Goal: Transaction & Acquisition: Purchase product/service

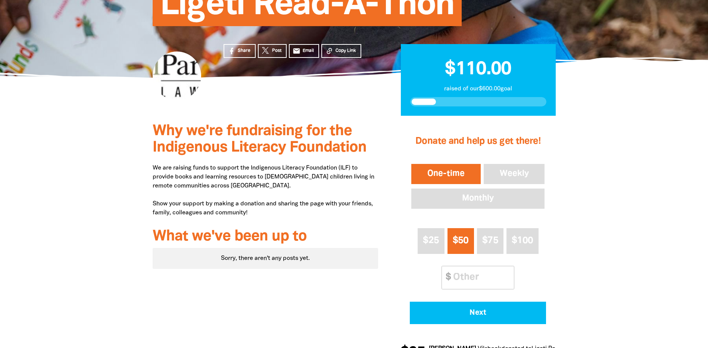
scroll to position [149, 0]
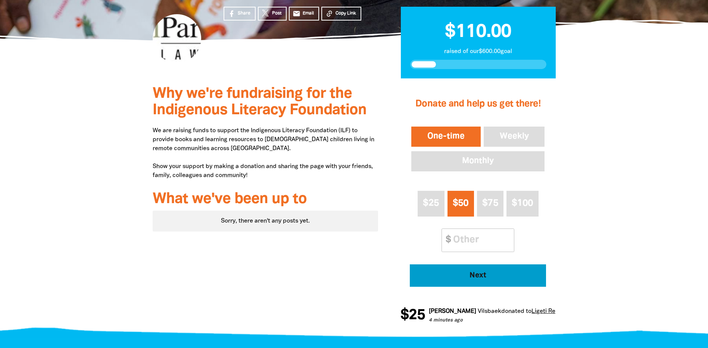
click at [486, 276] on span "Next" at bounding box center [478, 275] width 116 height 7
select select "AU"
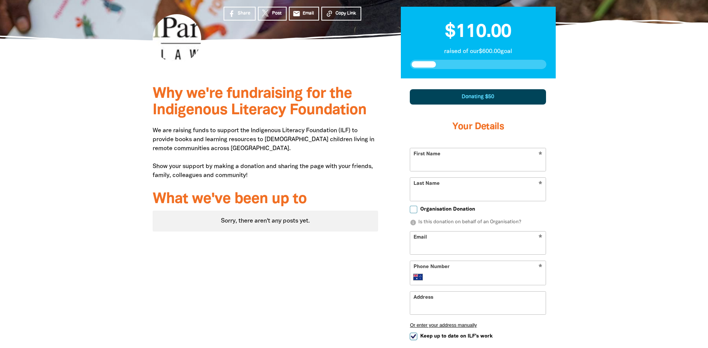
scroll to position [219, 0]
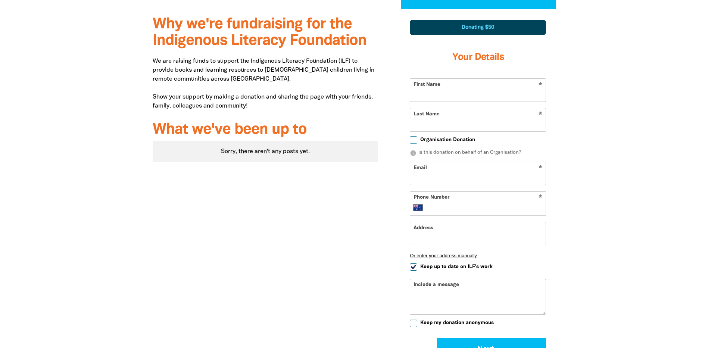
click at [433, 93] on input "First Name" at bounding box center [477, 90] width 135 height 23
type input "[PERSON_NAME]"
type input "[EMAIL_ADDRESS][DOMAIN_NAME]"
click at [448, 205] on input "Phone Number" at bounding box center [485, 207] width 114 height 9
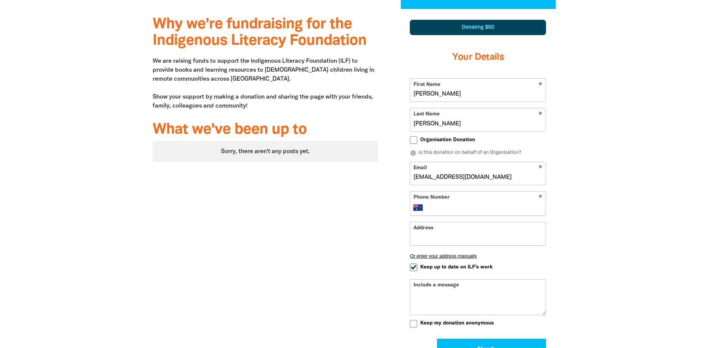
type input "[PHONE_NUMBER]"
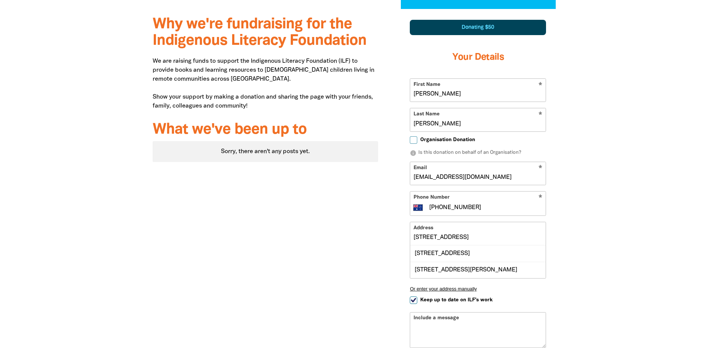
click at [335, 234] on div "Why we're fundraising for the Indigenous Literacy Foundation We are raising fun…" at bounding box center [265, 225] width 248 height 432
click at [474, 230] on input "[STREET_ADDRESS]" at bounding box center [477, 233] width 135 height 23
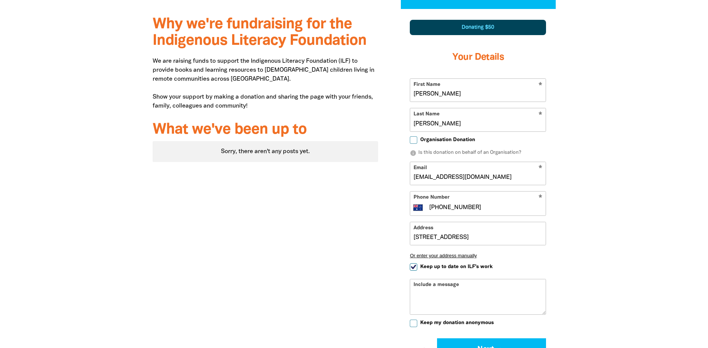
drag, startPoint x: 467, startPoint y: 204, endPoint x: 399, endPoint y: 198, distance: 67.7
click at [399, 198] on div "1 2 3 Donating $50 Your Details * First Name [PERSON_NAME] * Last Name [PERSON_…" at bounding box center [477, 208] width 177 height 399
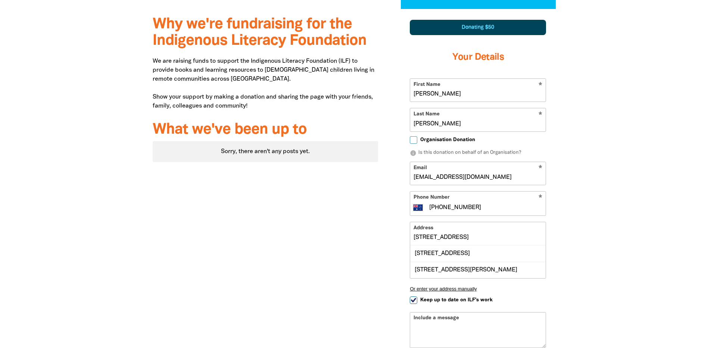
click at [464, 235] on input "[STREET_ADDRESS]" at bounding box center [477, 233] width 135 height 23
drag, startPoint x: 450, startPoint y: 236, endPoint x: 377, endPoint y: 234, distance: 73.2
click at [377, 234] on div "Why we're fundraising for the Indigenous Literacy Foundation We are raising fun…" at bounding box center [354, 225] width 448 height 432
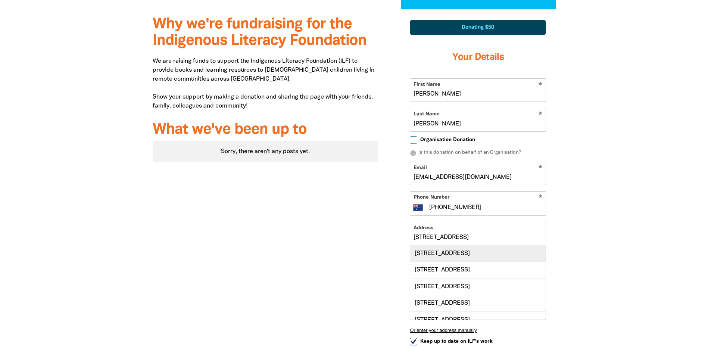
click at [456, 249] on div "[STREET_ADDRESS]" at bounding box center [477, 253] width 135 height 16
type input "[STREET_ADDRESS]"
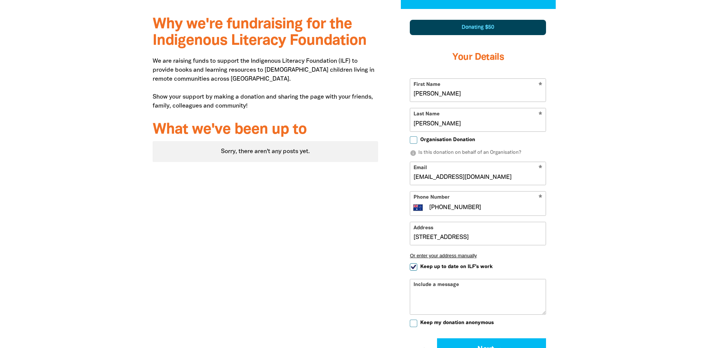
click at [460, 285] on div "Include a message" at bounding box center [478, 297] width 136 height 36
click at [450, 285] on div "Include a message" at bounding box center [478, 297] width 136 height 36
click at [411, 265] on input "Keep up to date on ILF's work" at bounding box center [413, 266] width 7 height 7
checkbox input "false"
click at [423, 283] on div "Include a message" at bounding box center [478, 297] width 136 height 36
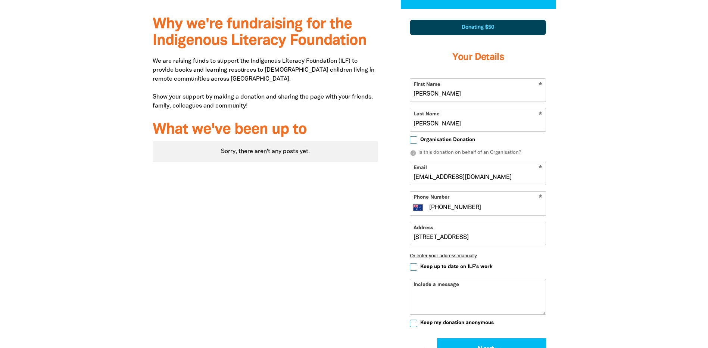
click at [423, 287] on div "Include a message" at bounding box center [478, 297] width 136 height 36
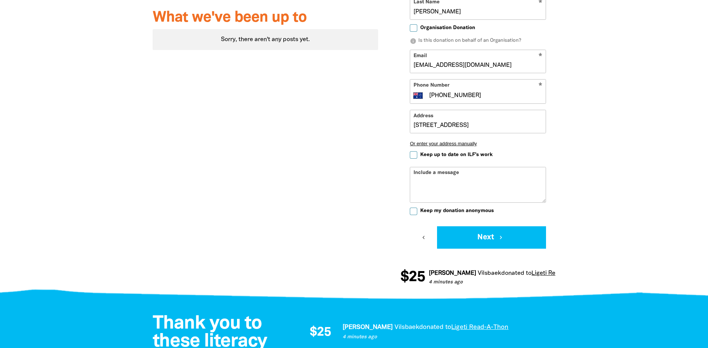
click at [435, 186] on textarea "Include a message" at bounding box center [477, 190] width 135 height 24
click at [423, 173] on div "Include a message" at bounding box center [478, 185] width 136 height 36
click at [417, 180] on textarea "Include a message" at bounding box center [477, 190] width 135 height 24
drag, startPoint x: 490, startPoint y: 184, endPoint x: 498, endPoint y: 181, distance: 8.4
click at [498, 181] on textarea "Book swap with Perth once we have finished?" at bounding box center [477, 190] width 135 height 24
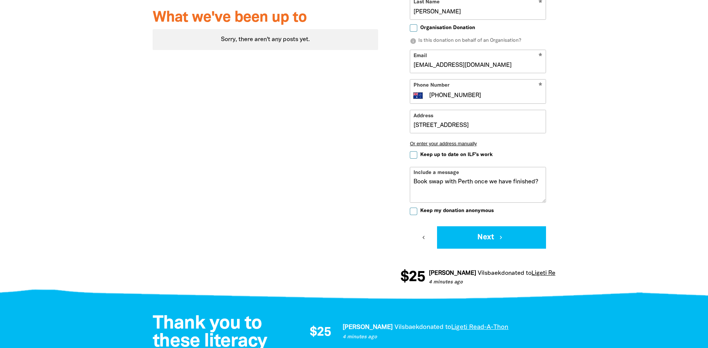
drag, startPoint x: 414, startPoint y: 182, endPoint x: 422, endPoint y: 182, distance: 8.2
click at [414, 182] on textarea "Book swap with Perth once we have finished?" at bounding box center [477, 190] width 135 height 24
drag, startPoint x: 476, startPoint y: 188, endPoint x: 520, endPoint y: 182, distance: 44.7
click at [520, 182] on textarea "Go team Ligeti. Book swap with Perth once we have finished?" at bounding box center [477, 190] width 135 height 24
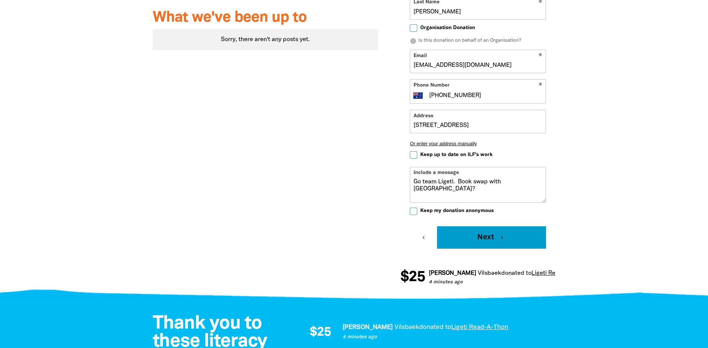
type textarea "Go team Ligeti. Book swap with [GEOGRAPHIC_DATA]?"
click at [475, 234] on button "Next chevron_right" at bounding box center [491, 237] width 109 height 22
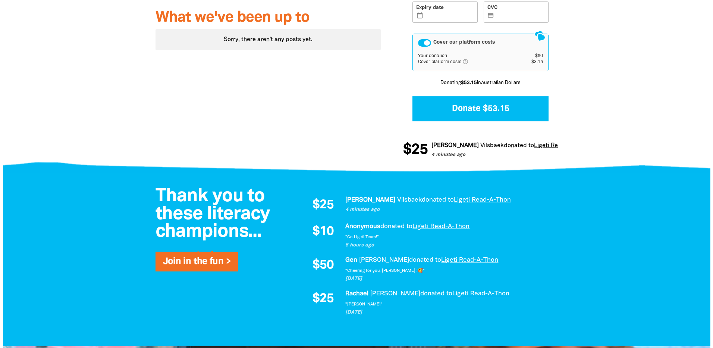
scroll to position [171, 0]
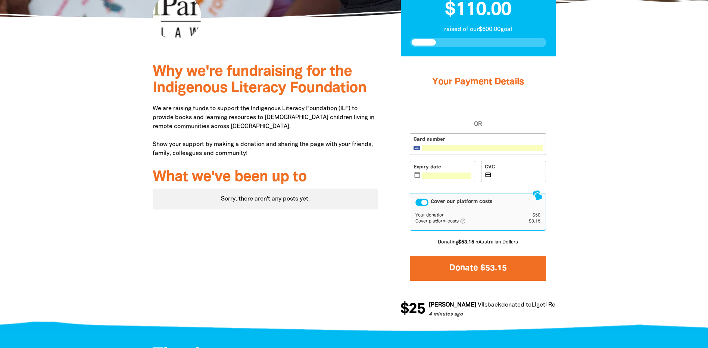
click at [493, 268] on button "Donate $53.15" at bounding box center [478, 268] width 136 height 25
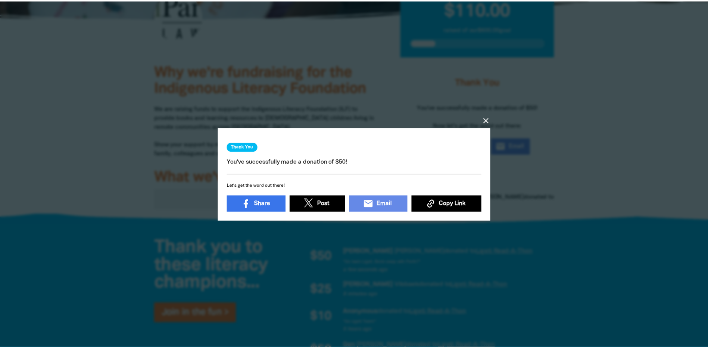
scroll to position [2, 0]
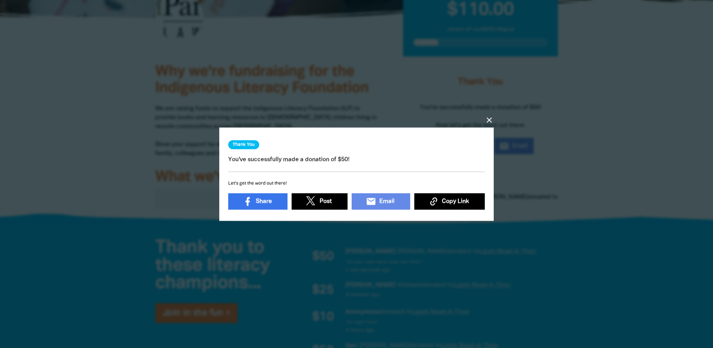
click at [490, 117] on icon "close" at bounding box center [489, 119] width 9 height 9
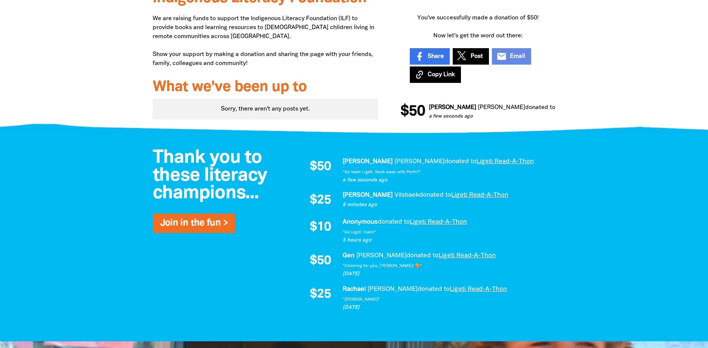
scroll to position [37, 0]
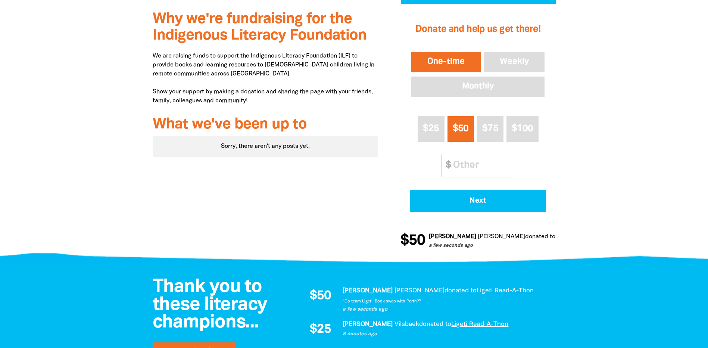
scroll to position [336, 0]
